Goal: Transaction & Acquisition: Book appointment/travel/reservation

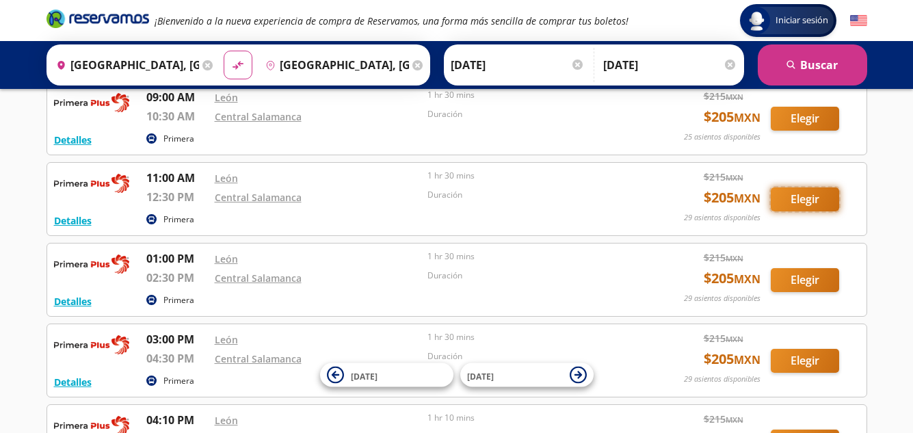
click at [812, 196] on button "Elegir" at bounding box center [805, 199] width 68 height 24
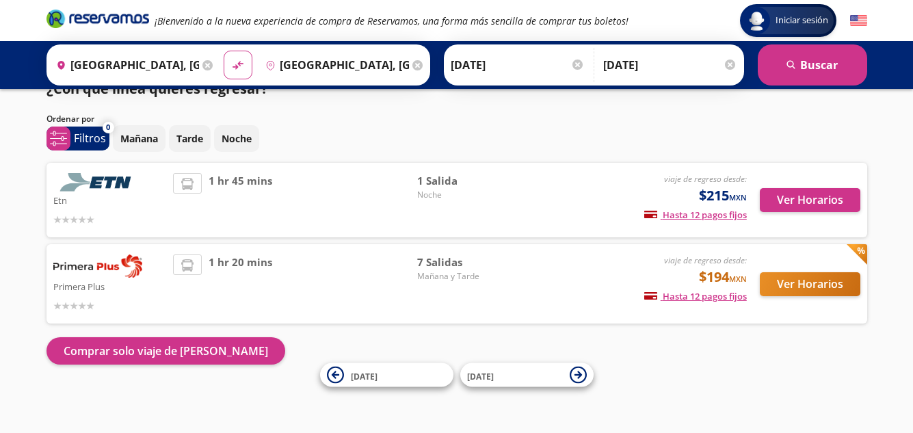
scroll to position [24, 0]
click at [841, 195] on button "Ver Horarios" at bounding box center [810, 200] width 101 height 24
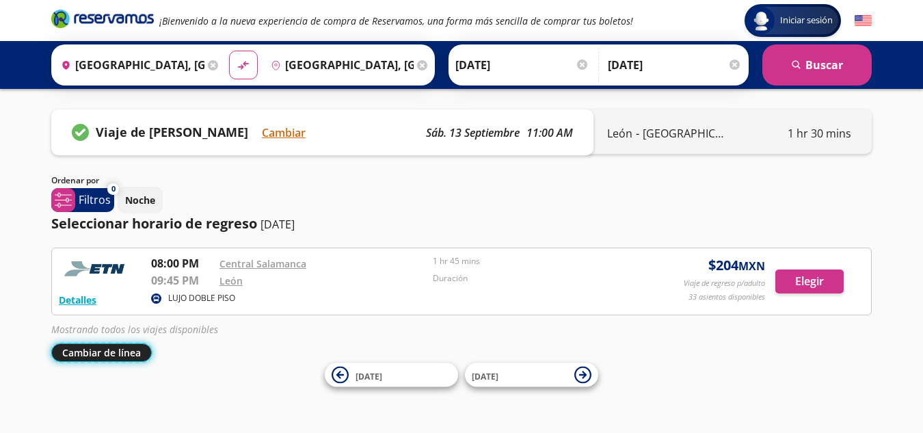
click at [94, 350] on button "Cambiar de línea" at bounding box center [101, 352] width 101 height 18
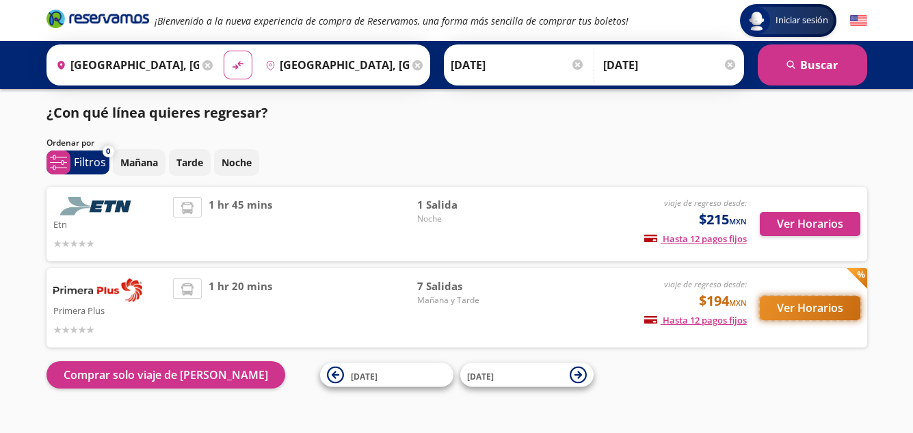
click at [773, 315] on button "Ver Horarios" at bounding box center [810, 308] width 101 height 24
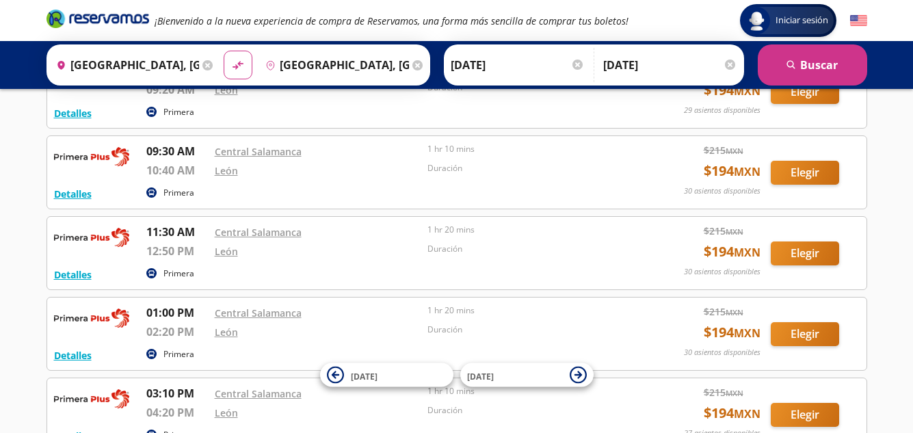
scroll to position [301, 0]
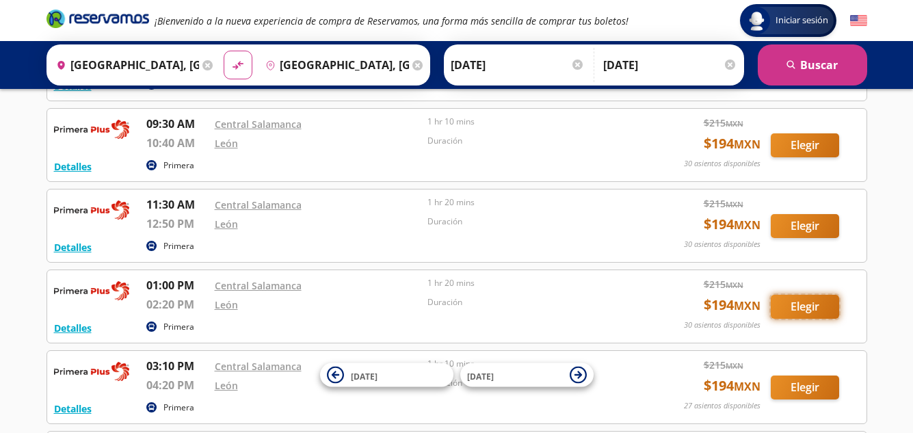
click at [796, 306] on button "Elegir" at bounding box center [805, 307] width 68 height 24
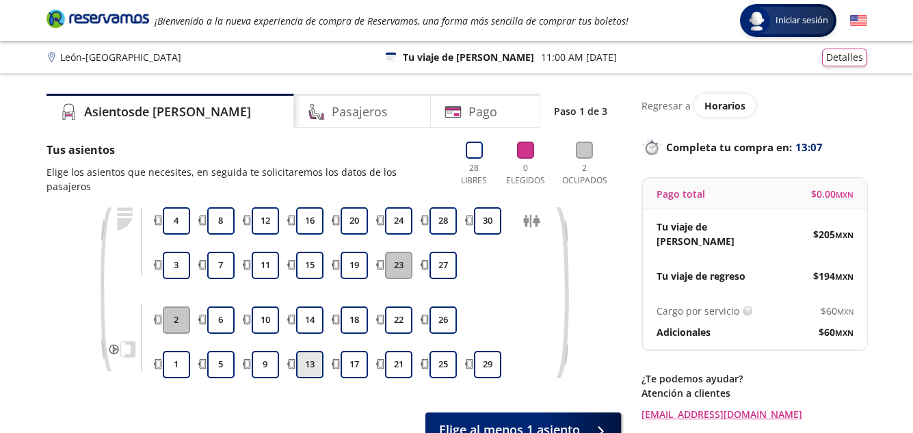
click at [313, 360] on button "13" at bounding box center [309, 364] width 27 height 27
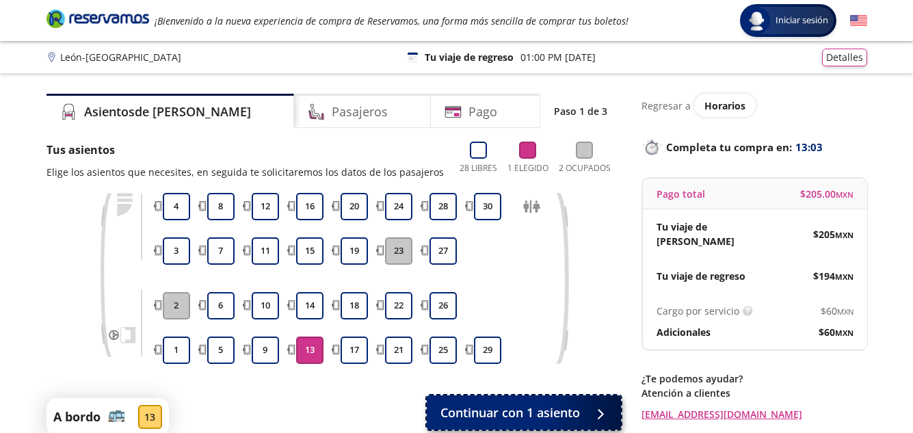
click at [456, 409] on span "Continuar con 1 asiento" at bounding box center [510, 413] width 140 height 18
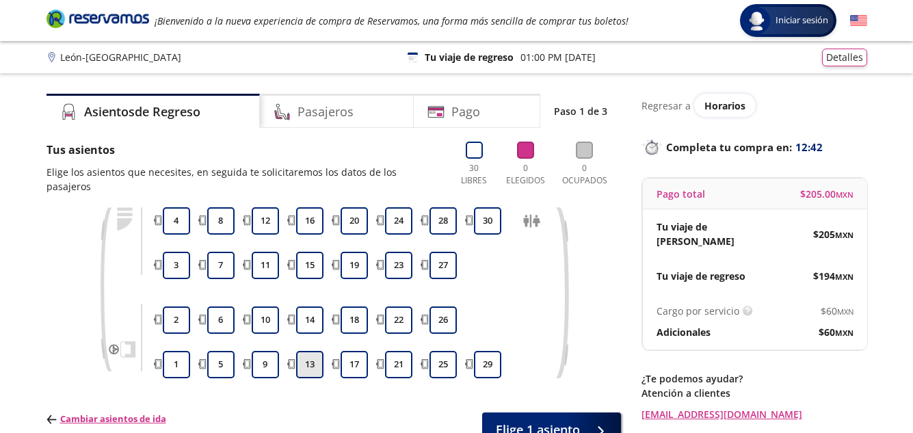
click at [306, 351] on button "13" at bounding box center [309, 364] width 27 height 27
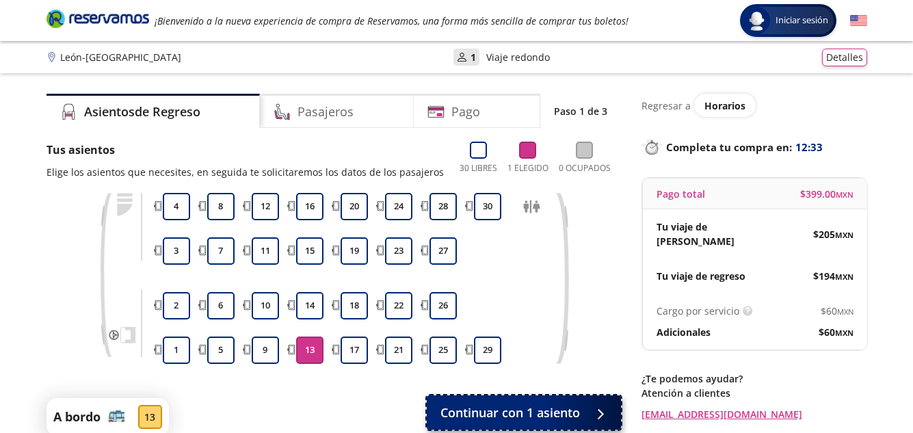
click at [497, 415] on span "Continuar con 1 asiento" at bounding box center [510, 413] width 140 height 18
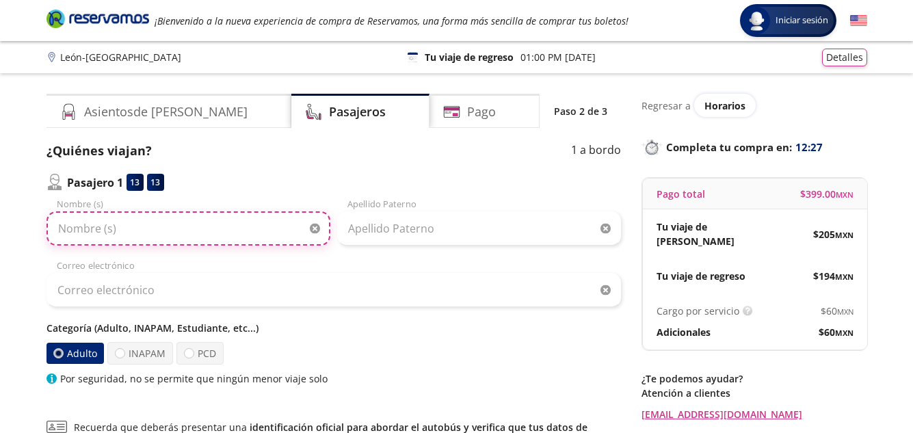
click at [204, 239] on input "Nombre (s)" at bounding box center [189, 228] width 284 height 34
type input "[PERSON_NAME]"
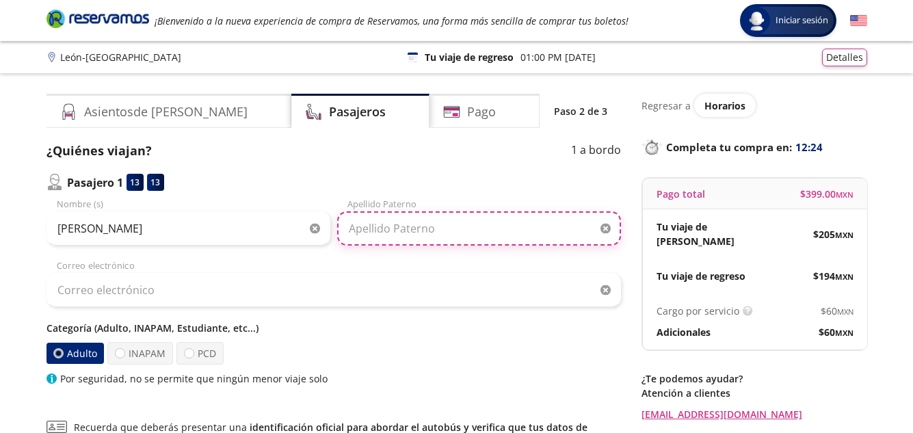
type input "[PERSON_NAME]"
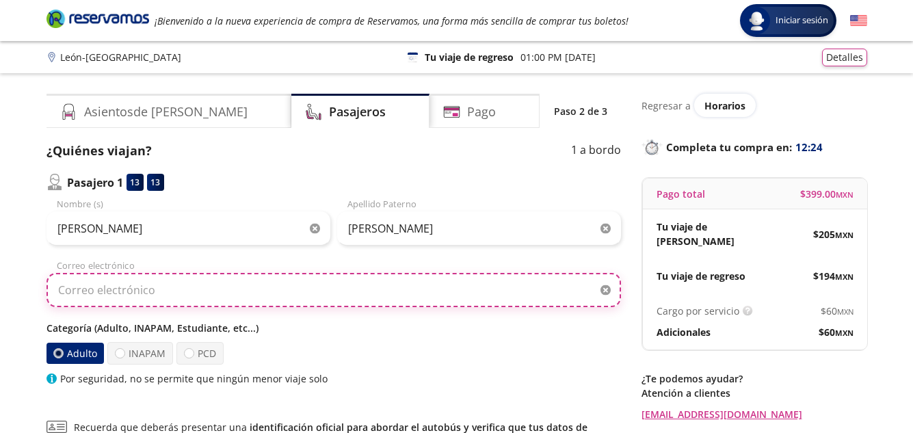
type input "[EMAIL_ADDRESS][DOMAIN_NAME]"
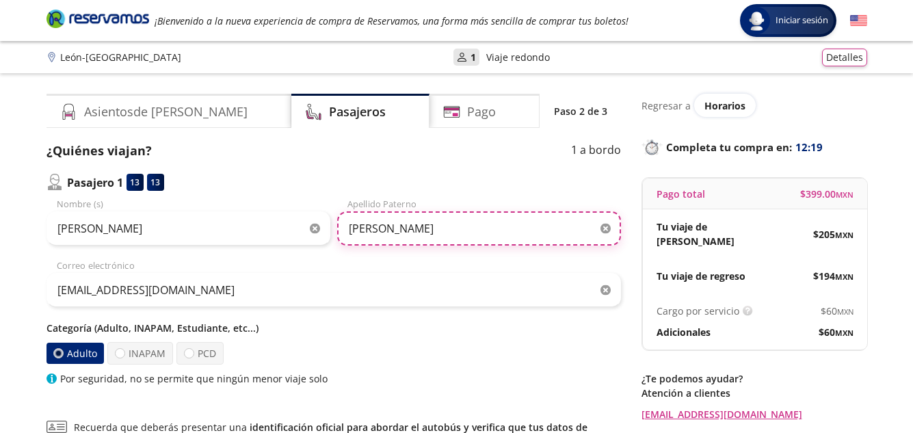
click at [438, 235] on input "[PERSON_NAME]" at bounding box center [479, 228] width 284 height 34
click at [447, 234] on input "[PERSON_NAME]" at bounding box center [479, 228] width 284 height 34
type input "[PERSON_NAME]"
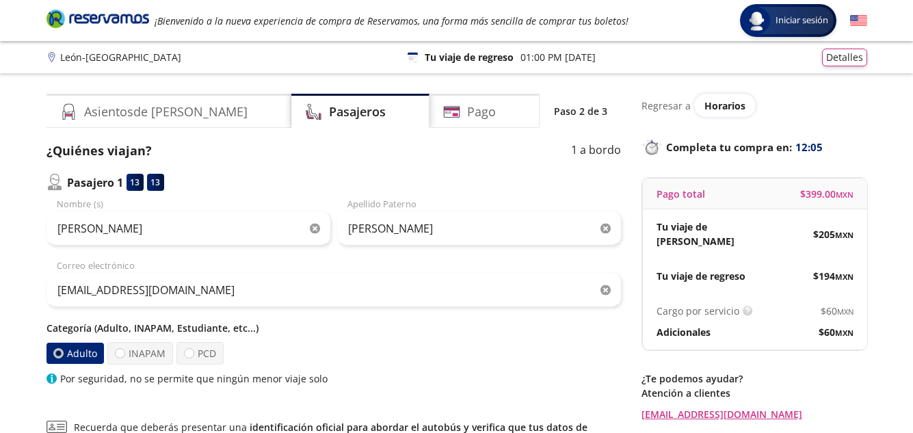
click at [454, 369] on div "Categoría (Adulto, INAPAM, Estudiante, etc...) Adulto INAPAM PCD Por seguridad,…" at bounding box center [334, 353] width 575 height 65
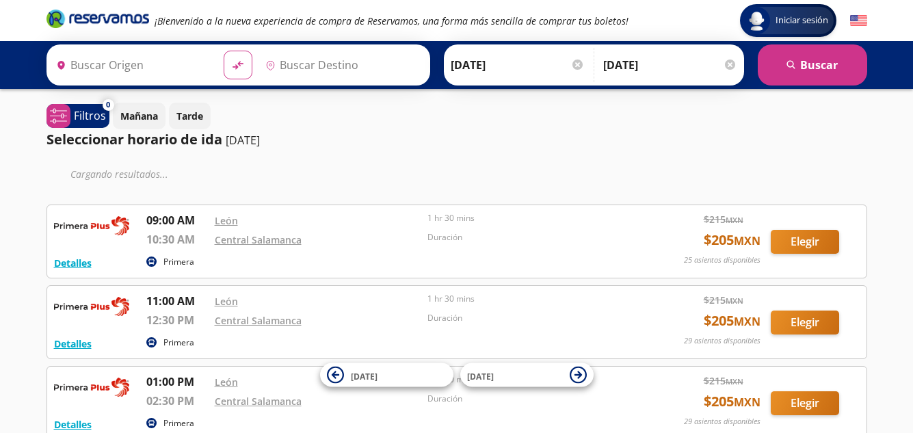
type input "[GEOGRAPHIC_DATA], [GEOGRAPHIC_DATA]"
